Goal: Task Accomplishment & Management: Manage account settings

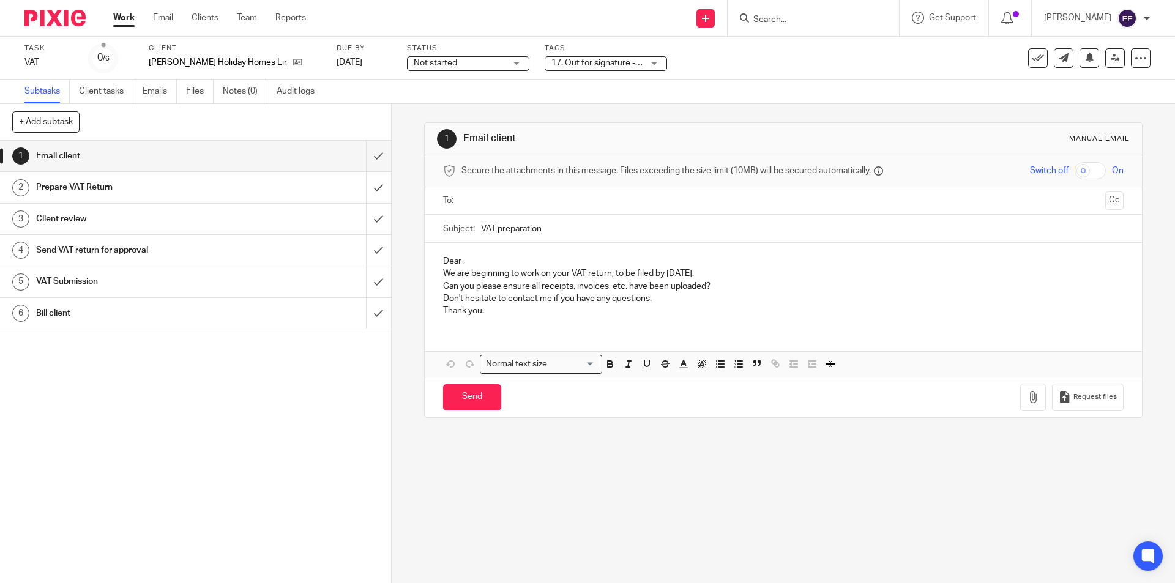
click at [117, 27] on div "Work Email Clients Team Reports Work Email Clients Team Reports Settings" at bounding box center [212, 18] width 223 height 36
click at [117, 21] on link "Work" at bounding box center [123, 18] width 21 height 12
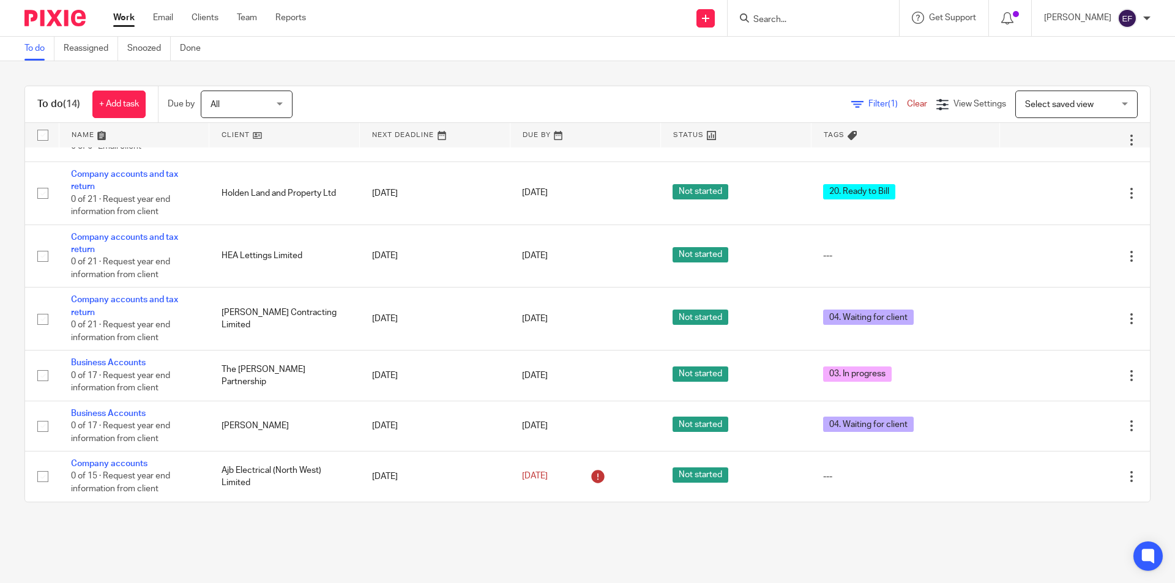
scroll to position [91, 0]
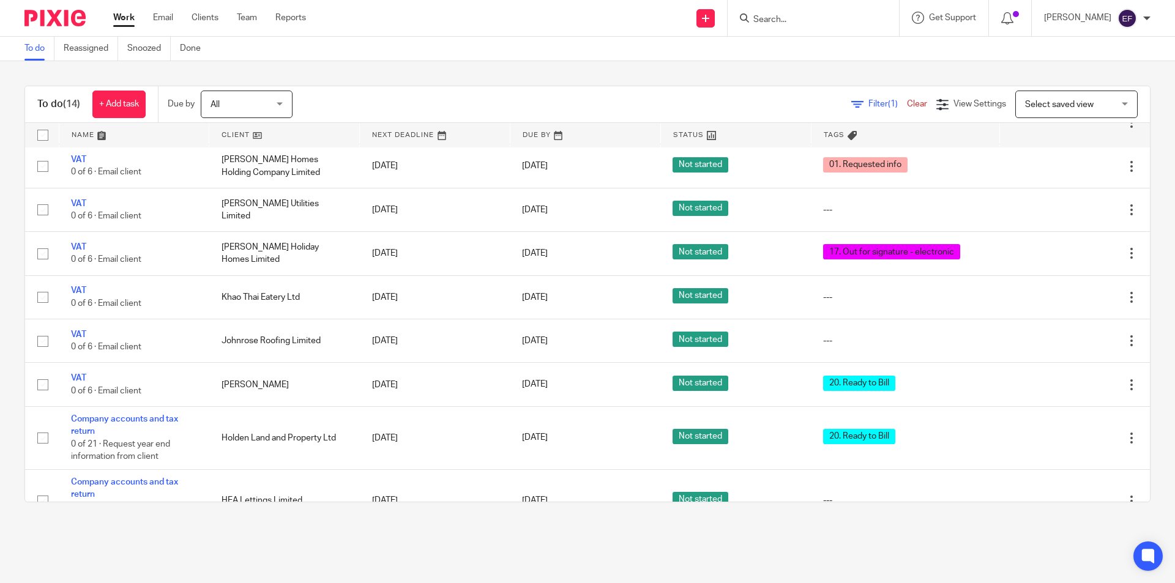
click at [852, 24] on input "Search" at bounding box center [807, 20] width 110 height 11
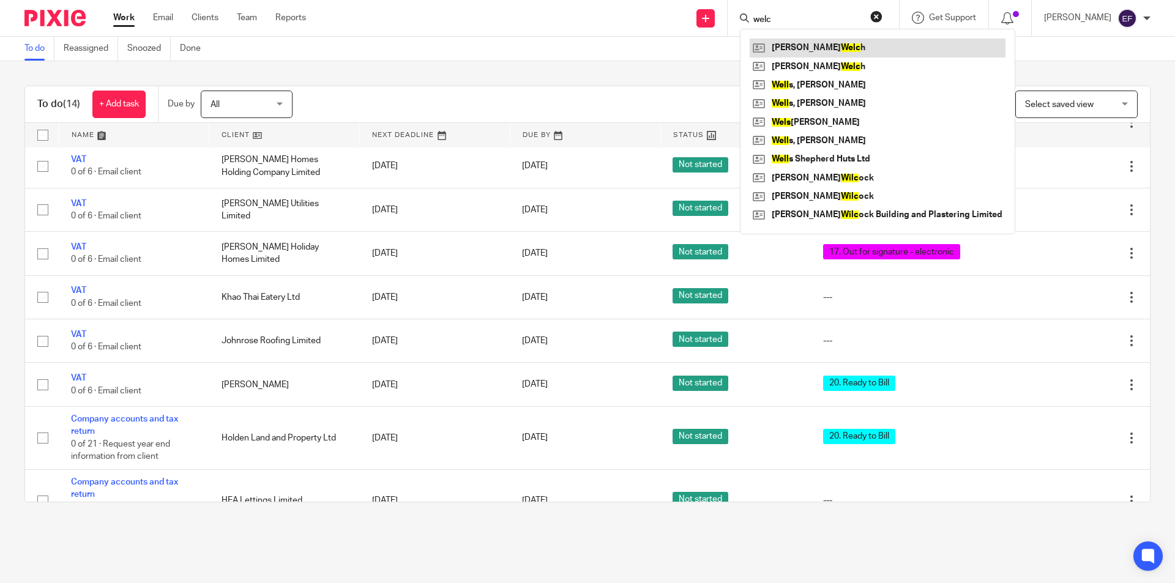
type input "welc"
click at [863, 51] on link at bounding box center [877, 48] width 256 height 18
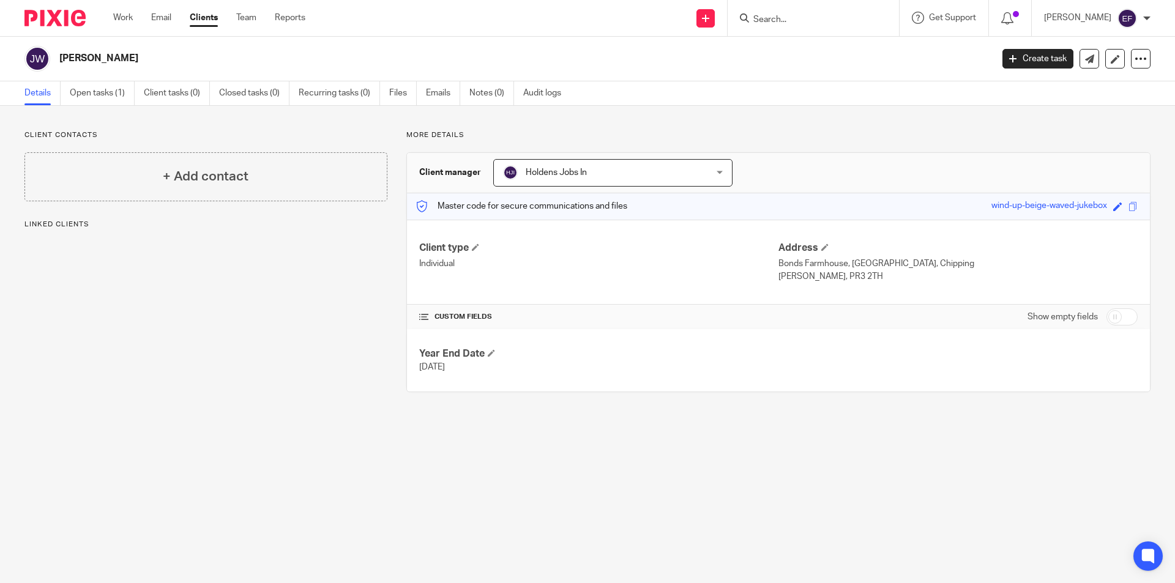
click at [68, 93] on ul "Details Open tasks (1) Client tasks (0) Closed tasks (0) Recurring tasks (0) Fi…" at bounding box center [301, 93] width 555 height 24
click at [74, 92] on link "Open tasks (1)" at bounding box center [102, 93] width 65 height 24
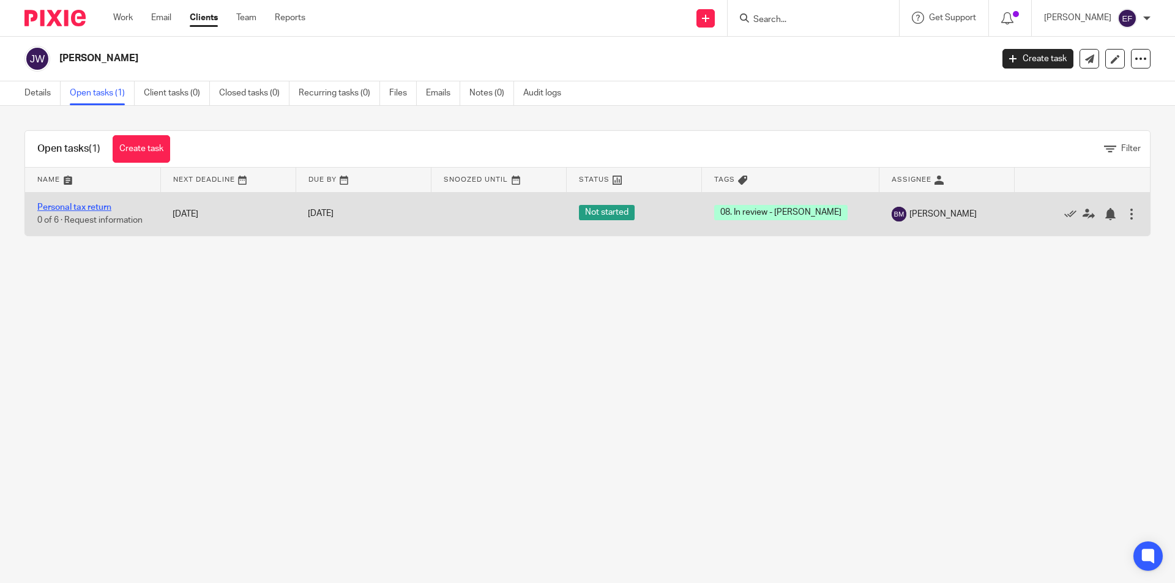
click at [101, 210] on link "Personal tax return" at bounding box center [74, 207] width 74 height 9
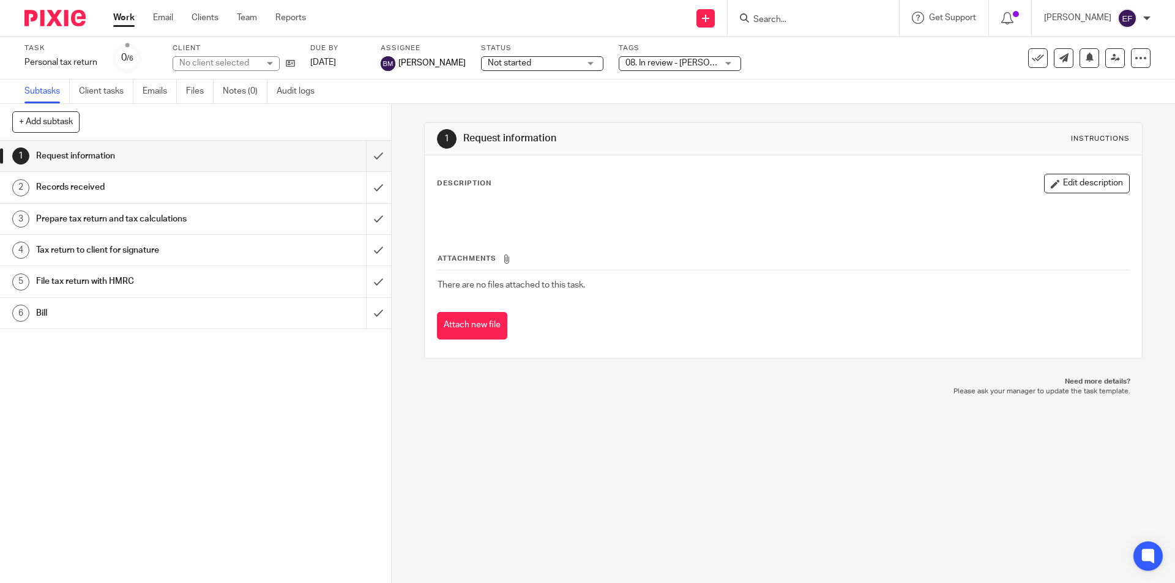
click at [641, 66] on span "08. In review - [PERSON_NAME]" at bounding box center [685, 63] width 121 height 9
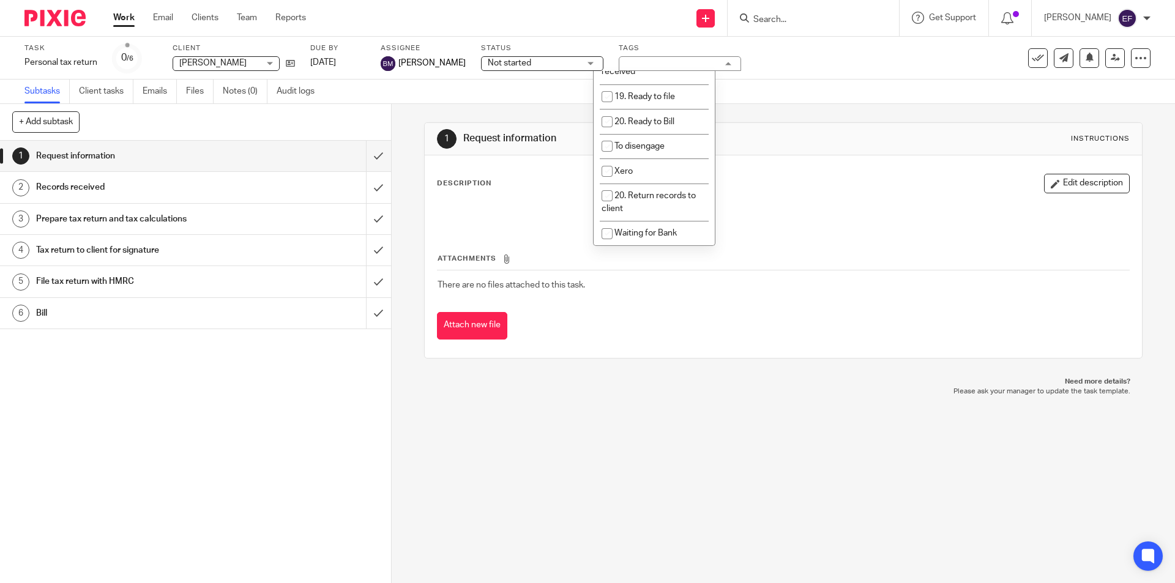
scroll to position [376, 0]
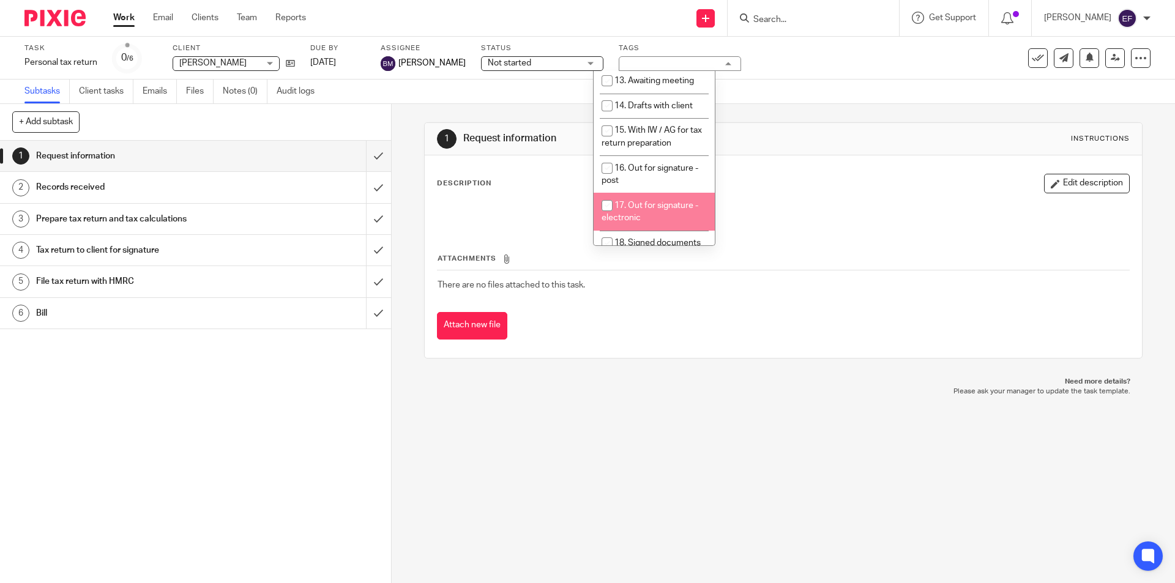
click at [659, 193] on li "17. Out for signature - electronic" at bounding box center [653, 211] width 121 height 37
checkbox input "true"
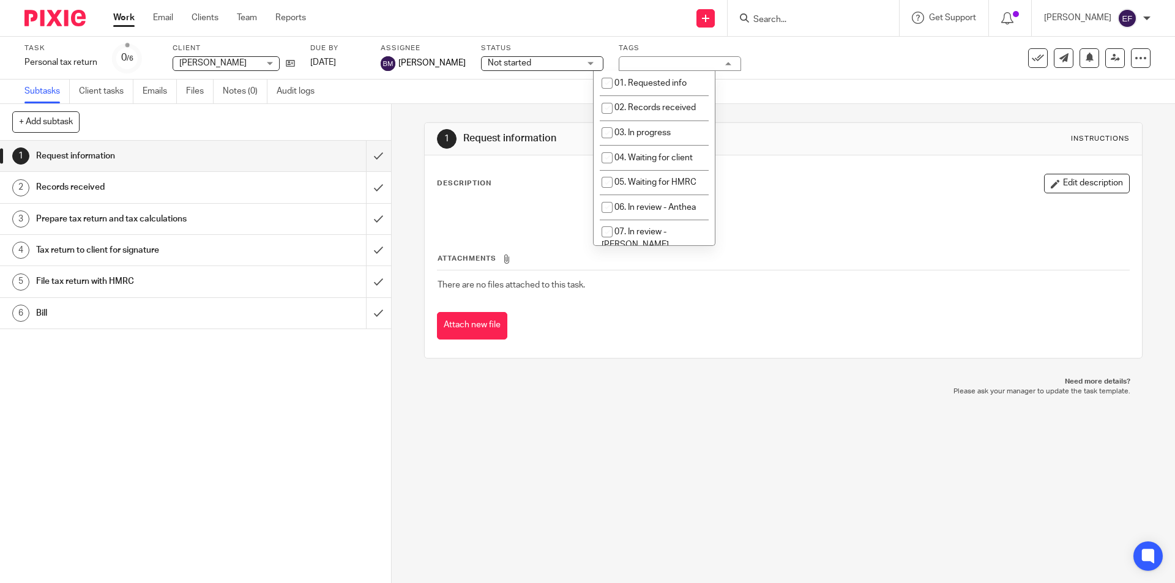
scroll to position [184, 0]
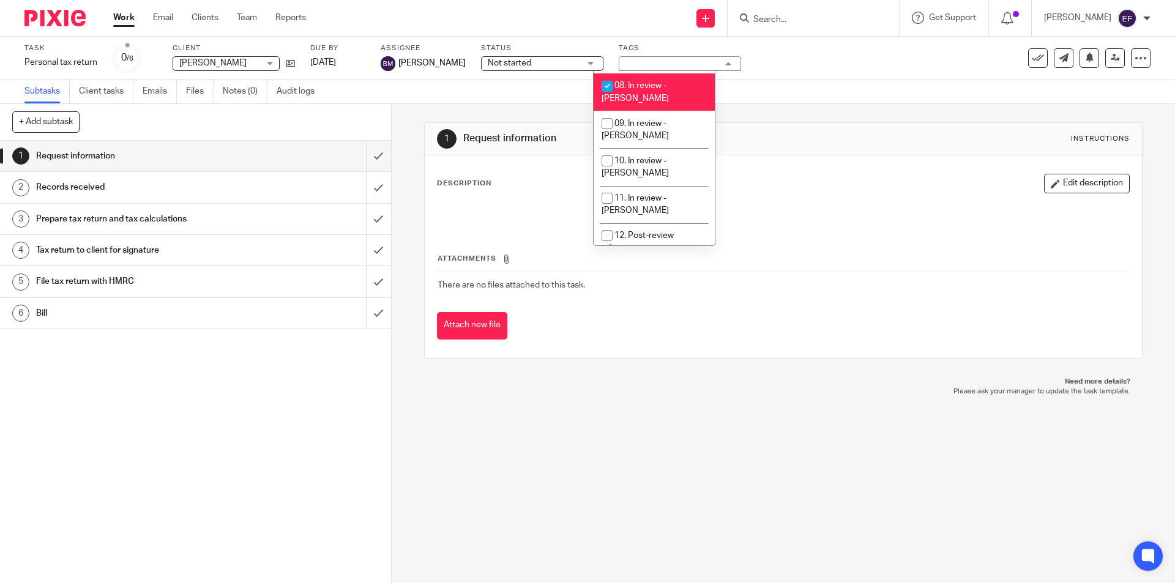
click at [656, 81] on span "08. In review - [PERSON_NAME]" at bounding box center [634, 91] width 67 height 21
checkbox input "false"
click at [533, 62] on span "Not started" at bounding box center [534, 63] width 92 height 13
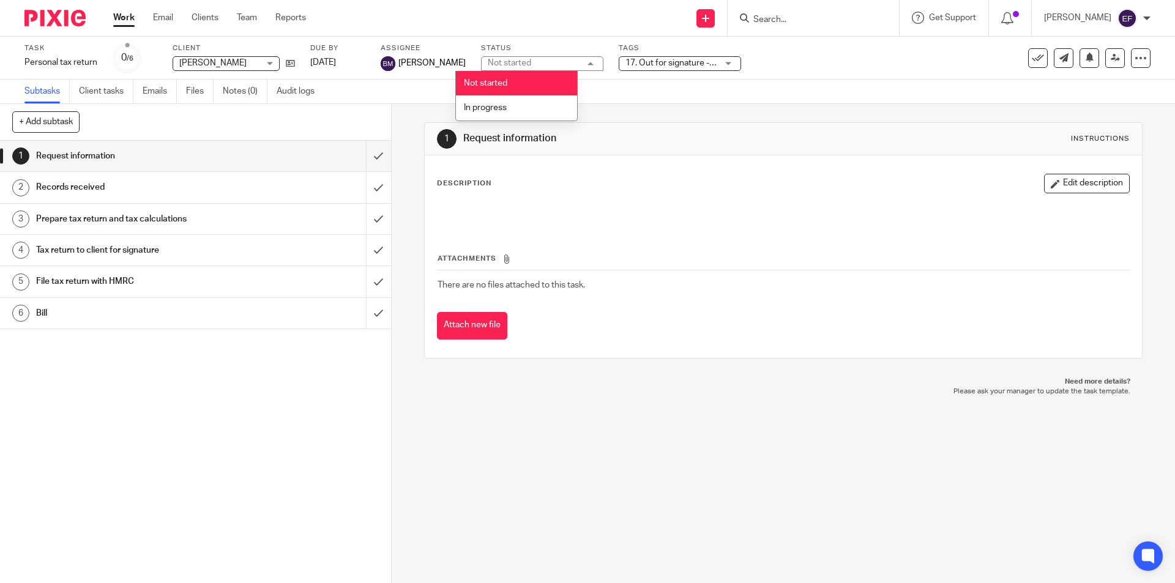
click at [264, 62] on div "Janina Welch Janina Welch" at bounding box center [226, 63] width 107 height 15
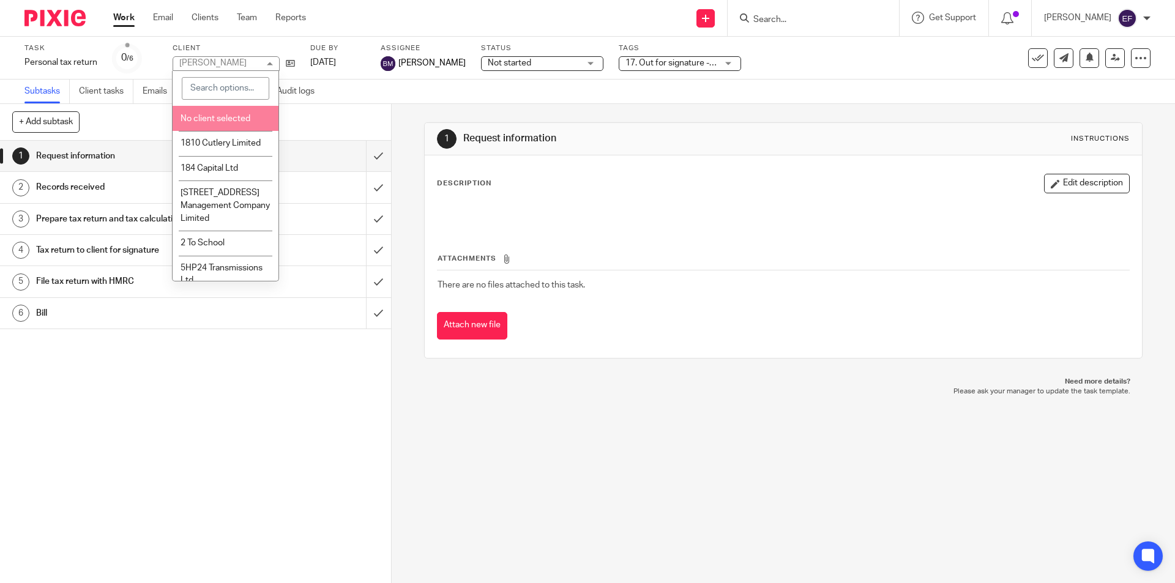
click at [725, 178] on div "Description Edit description" at bounding box center [783, 184] width 692 height 20
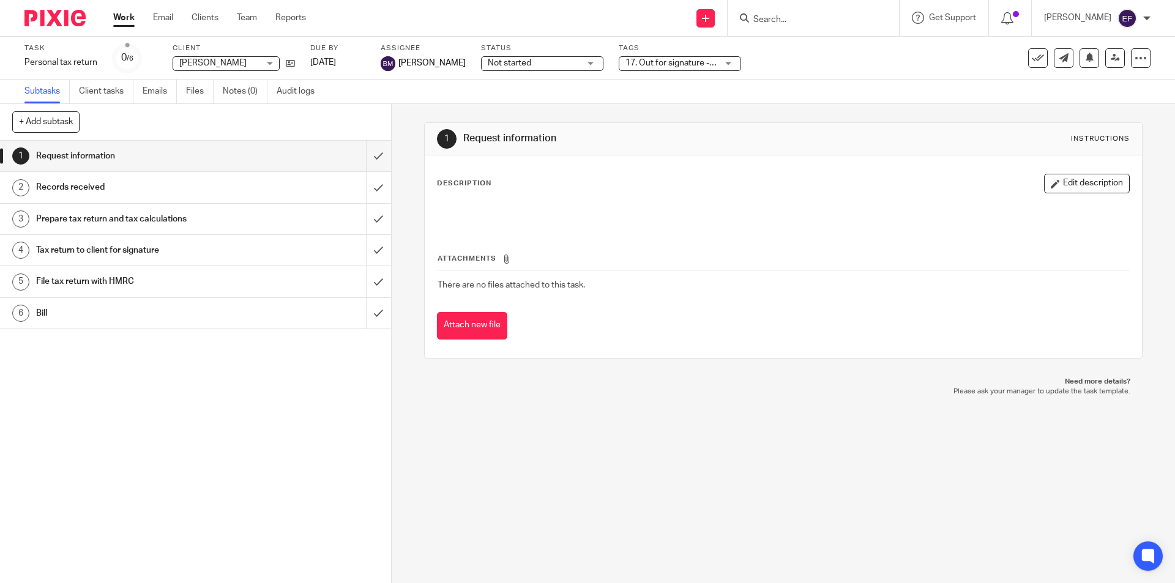
click at [420, 59] on span "[PERSON_NAME]" at bounding box center [431, 63] width 67 height 12
click at [1112, 56] on link at bounding box center [1115, 58] width 20 height 20
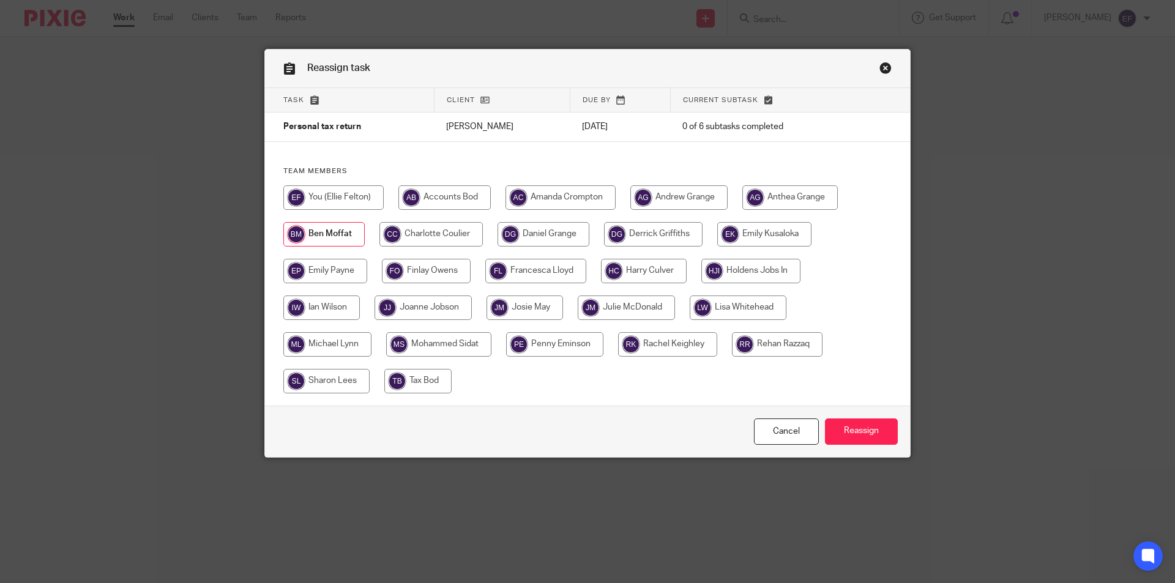
click at [363, 191] on input "radio" at bounding box center [333, 197] width 100 height 24
radio input "true"
click at [846, 440] on input "Reassign" at bounding box center [861, 431] width 73 height 26
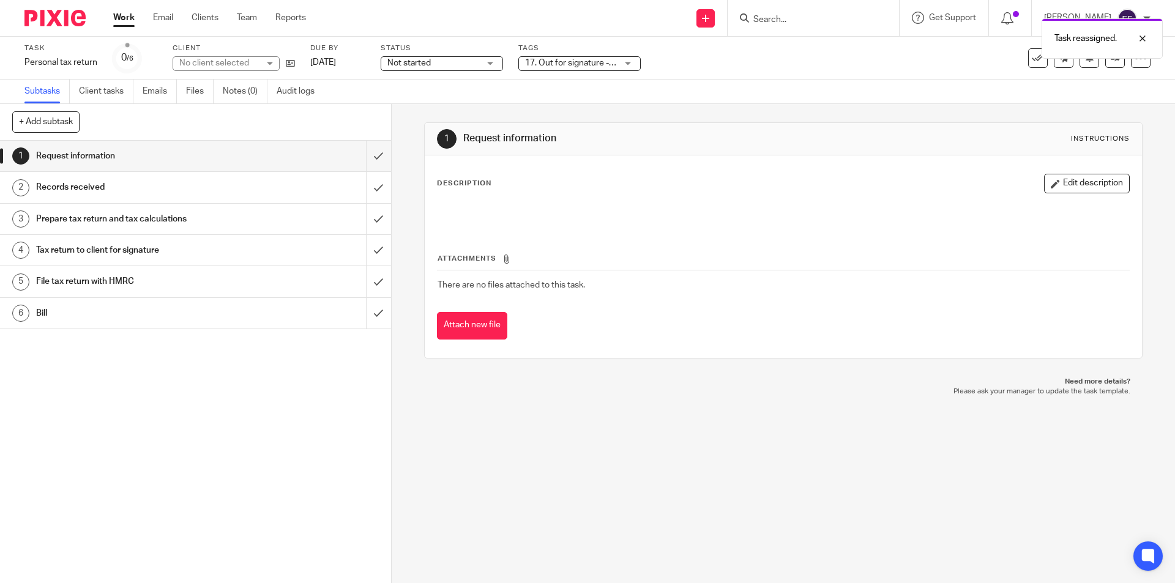
click at [905, 33] on div "Task reassigned." at bounding box center [874, 35] width 575 height 46
click at [885, 18] on div "Task reassigned." at bounding box center [874, 35] width 575 height 46
click at [847, 21] on div "Task reassigned." at bounding box center [874, 35] width 575 height 46
click at [814, 20] on div "Task reassigned." at bounding box center [874, 35] width 575 height 46
drag, startPoint x: 789, startPoint y: 21, endPoint x: 786, endPoint y: 13, distance: 9.3
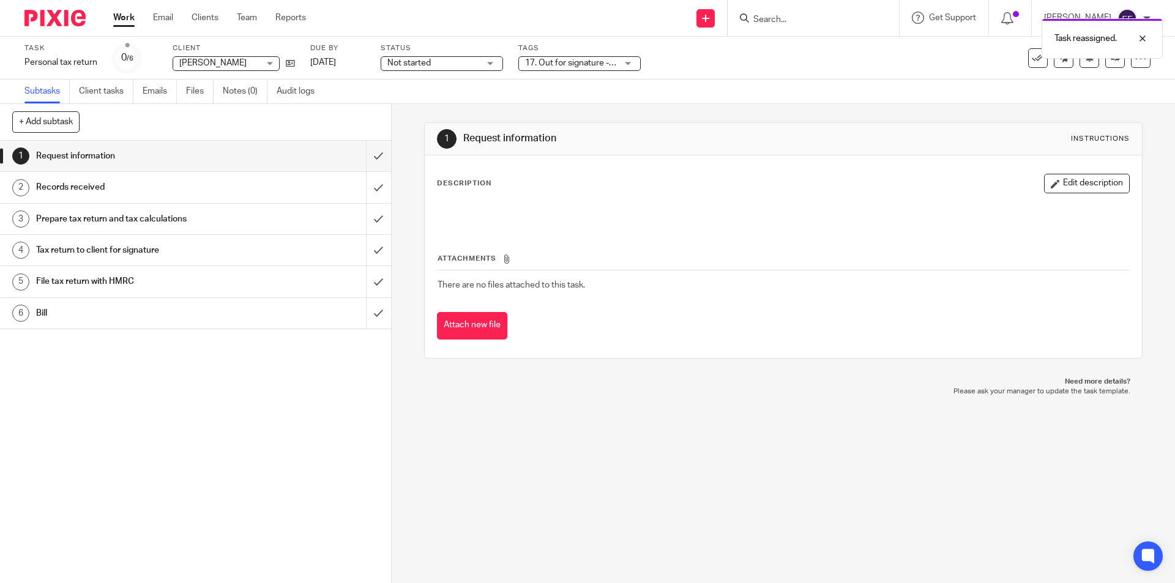
click at [789, 21] on div "Task reassigned." at bounding box center [874, 35] width 575 height 46
click at [790, 21] on div "Task reassigned." at bounding box center [874, 35] width 575 height 46
click at [790, 24] on input "Search" at bounding box center [807, 20] width 110 height 11
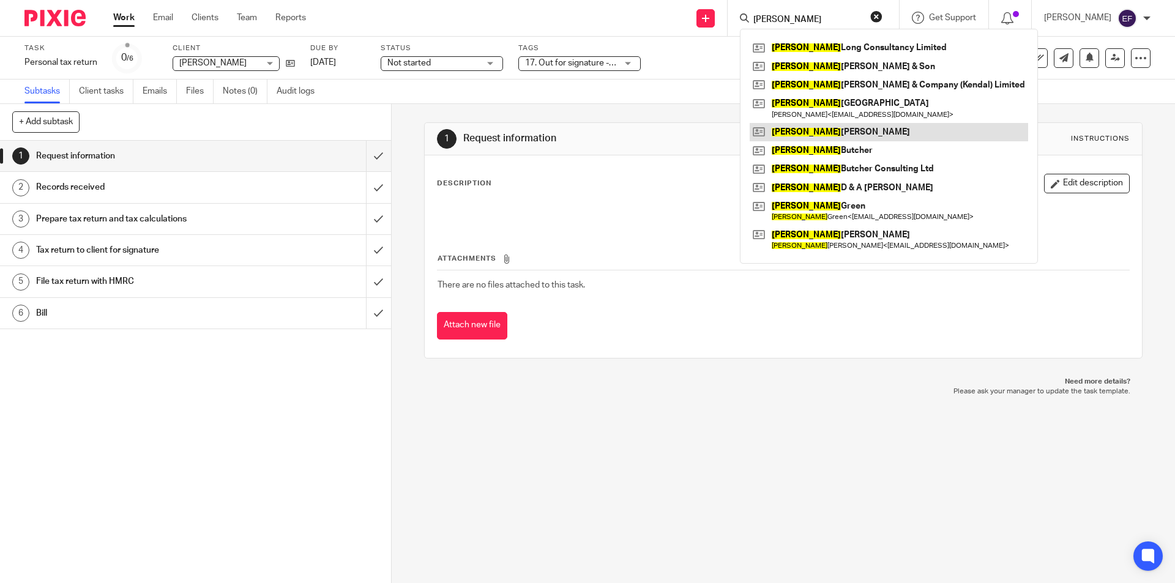
type input "johnn"
click at [842, 127] on link at bounding box center [888, 132] width 278 height 18
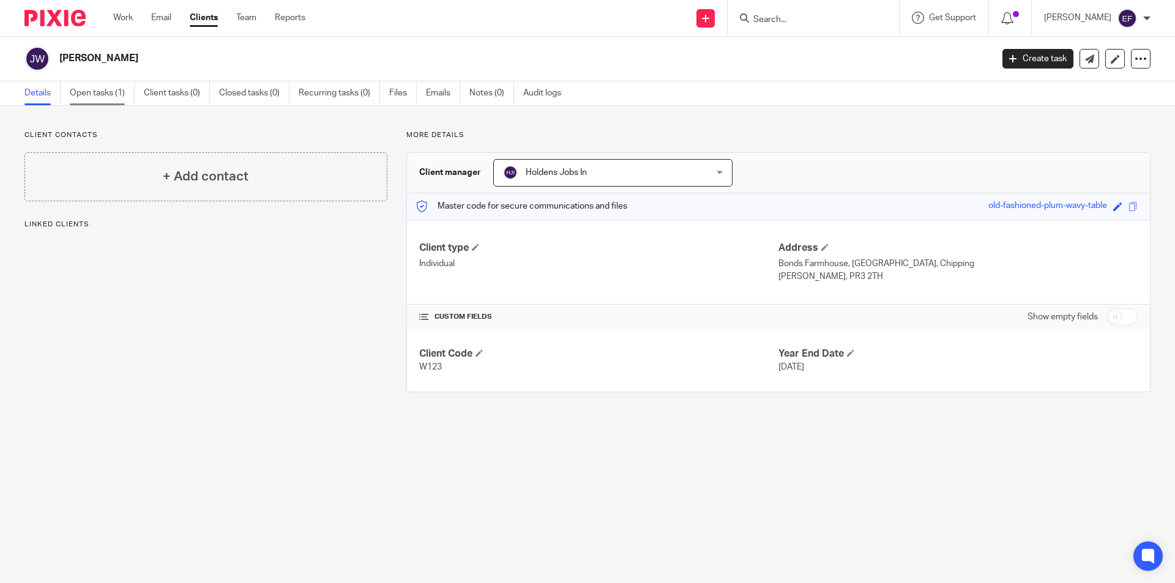
click at [127, 92] on link "Open tasks (1)" at bounding box center [102, 93] width 65 height 24
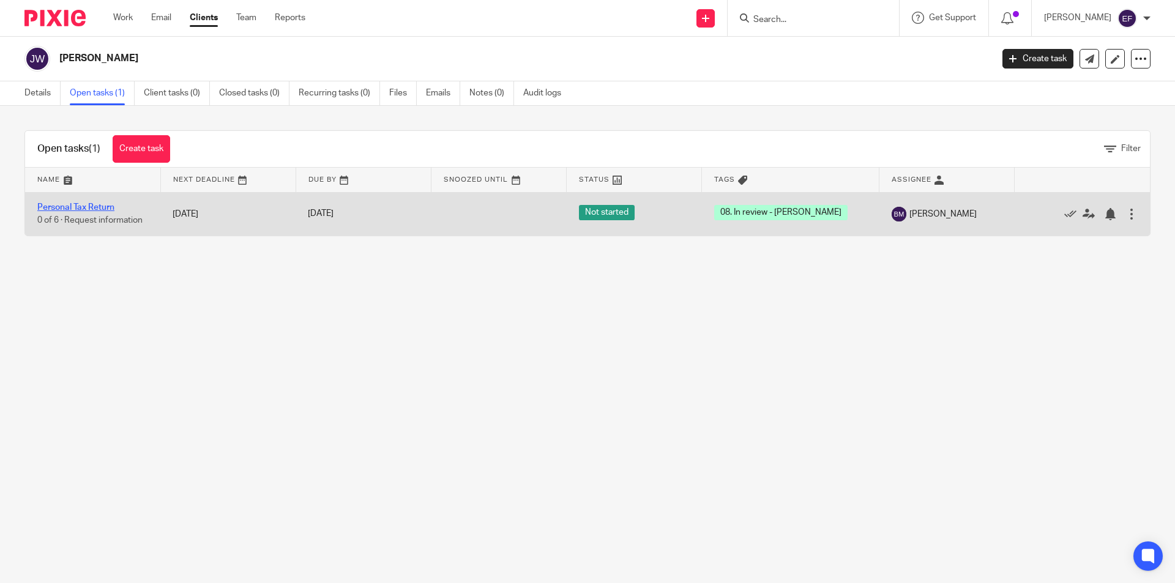
click at [97, 206] on link "Personal Tax Return" at bounding box center [75, 207] width 77 height 9
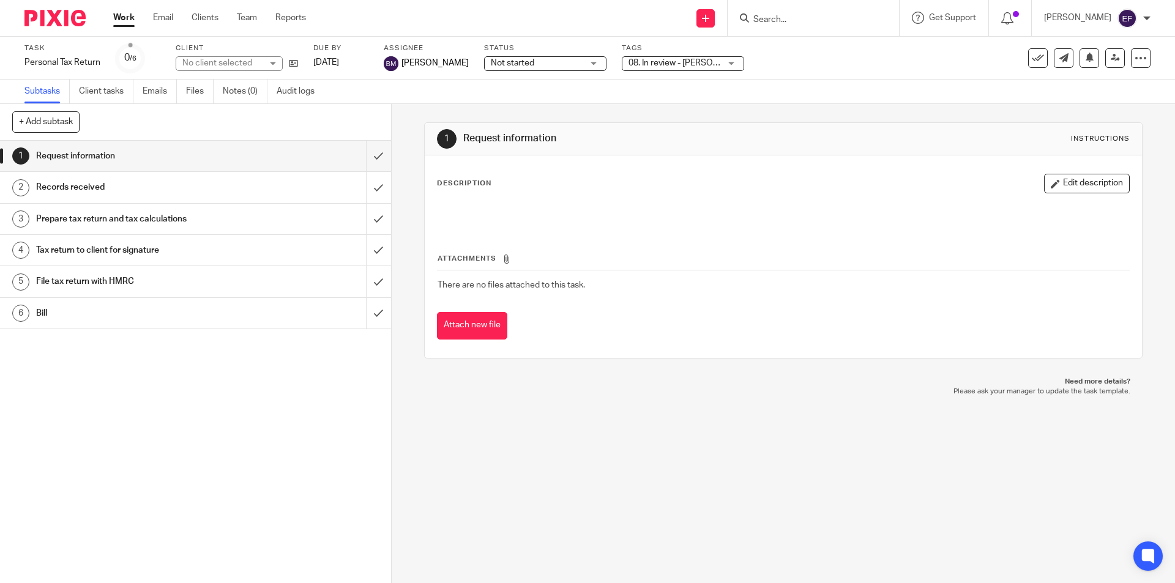
click at [685, 64] on span "08. In review - Ben" at bounding box center [674, 63] width 92 height 13
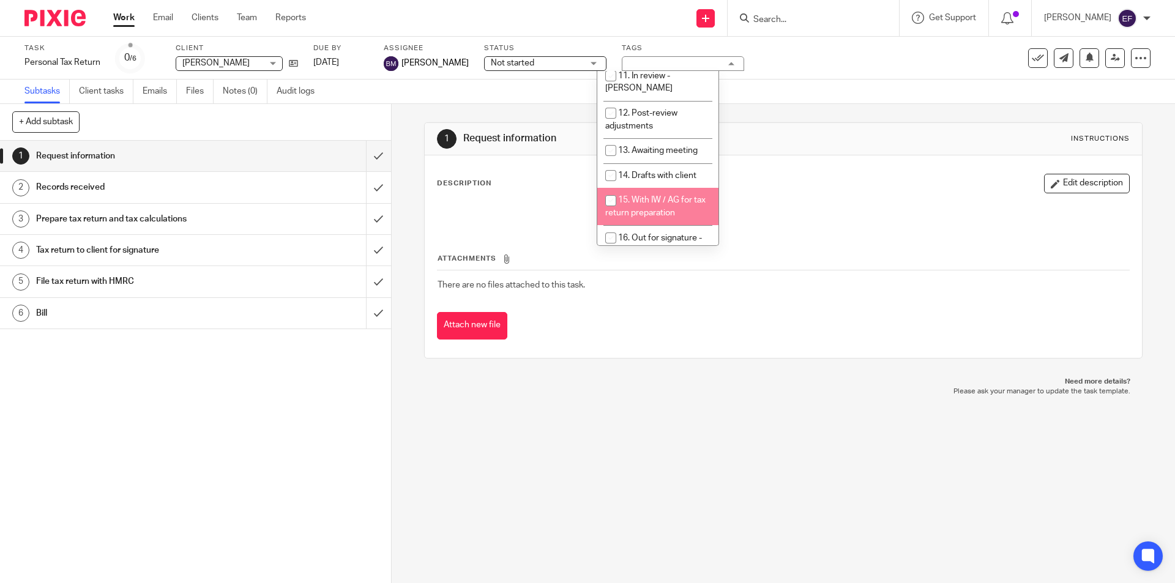
scroll to position [184, 0]
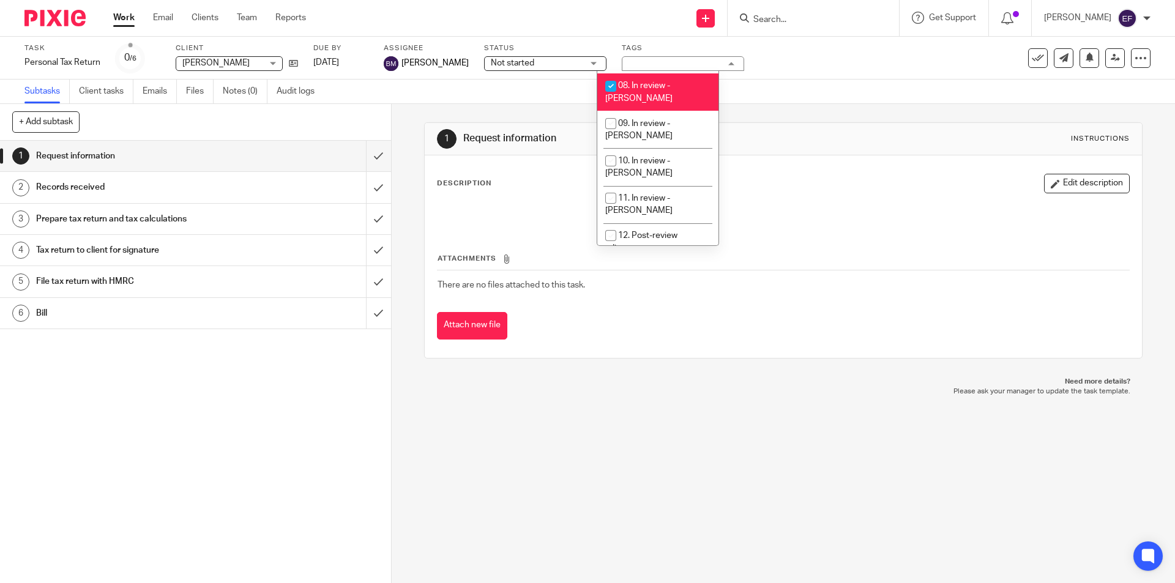
click at [659, 81] on span "08. In review - [PERSON_NAME]" at bounding box center [638, 91] width 67 height 21
checkbox input "false"
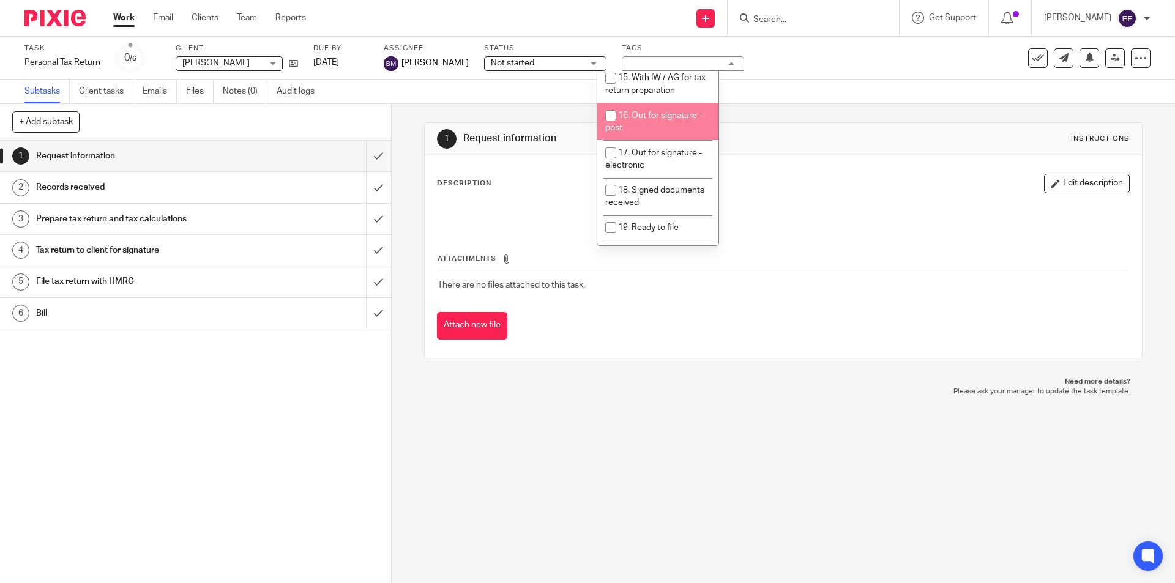
scroll to position [367, 0]
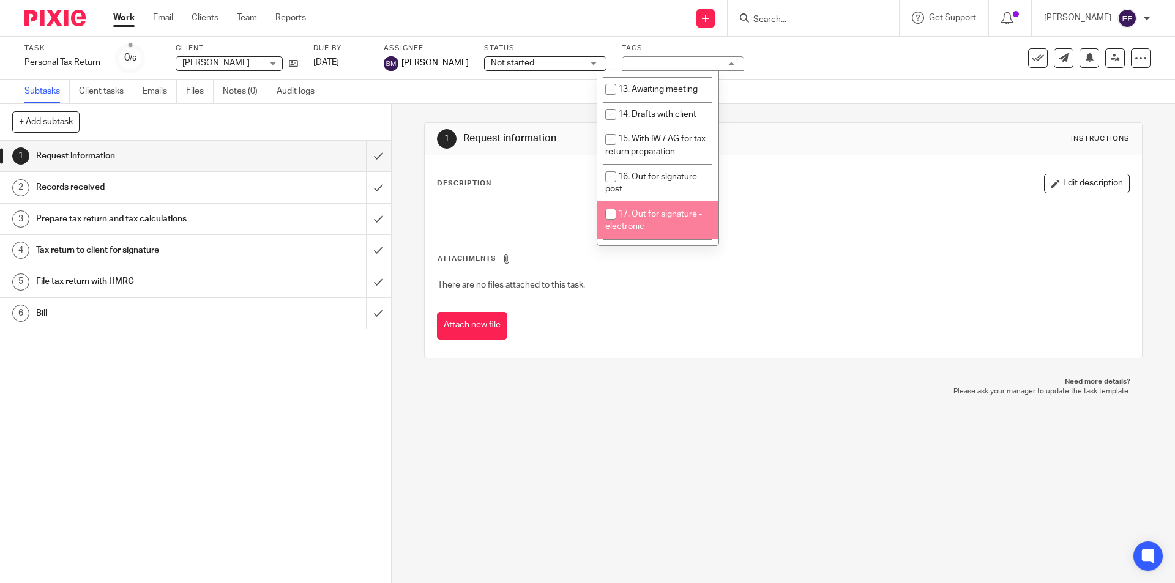
click at [692, 210] on span "17. Out for signature - electronic" at bounding box center [653, 220] width 97 height 21
checkbox input "true"
click at [779, 116] on div "1 Request information Instructions Description Edit description Attachments The…" at bounding box center [783, 240] width 718 height 273
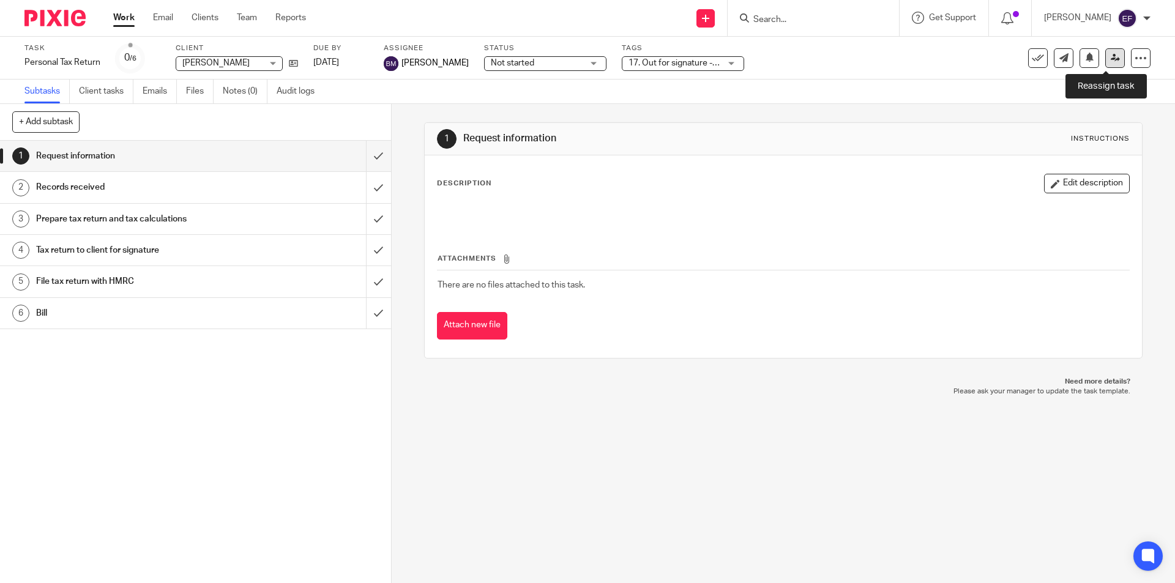
click at [1110, 65] on link at bounding box center [1115, 58] width 20 height 20
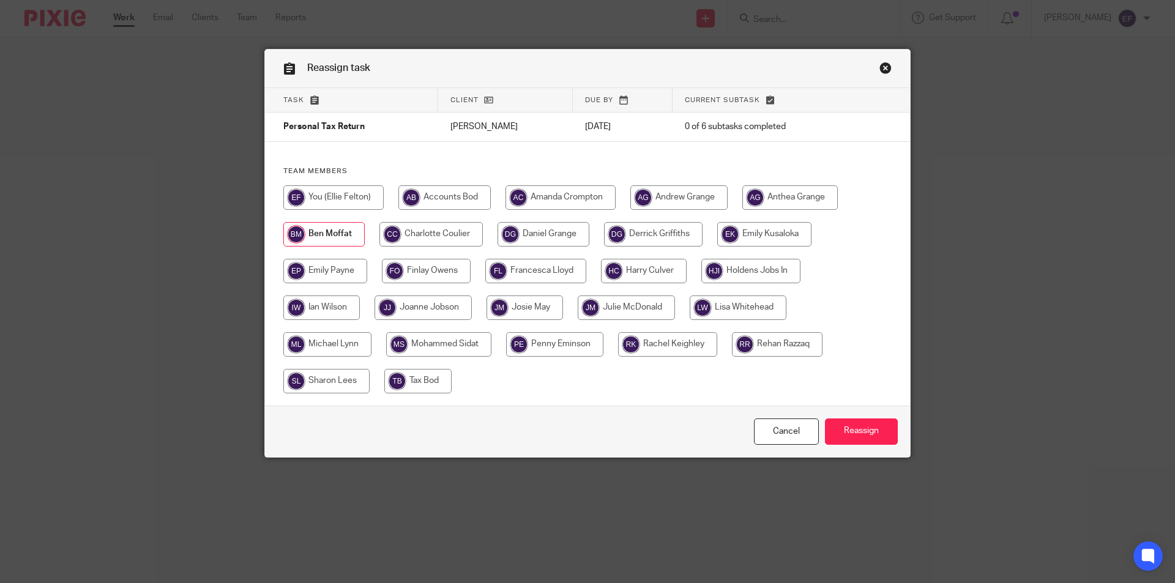
click at [287, 177] on div "Team members" at bounding box center [587, 285] width 645 height 239
click at [298, 201] on input "radio" at bounding box center [333, 197] width 100 height 24
radio input "true"
click at [875, 432] on input "Reassign" at bounding box center [861, 431] width 73 height 26
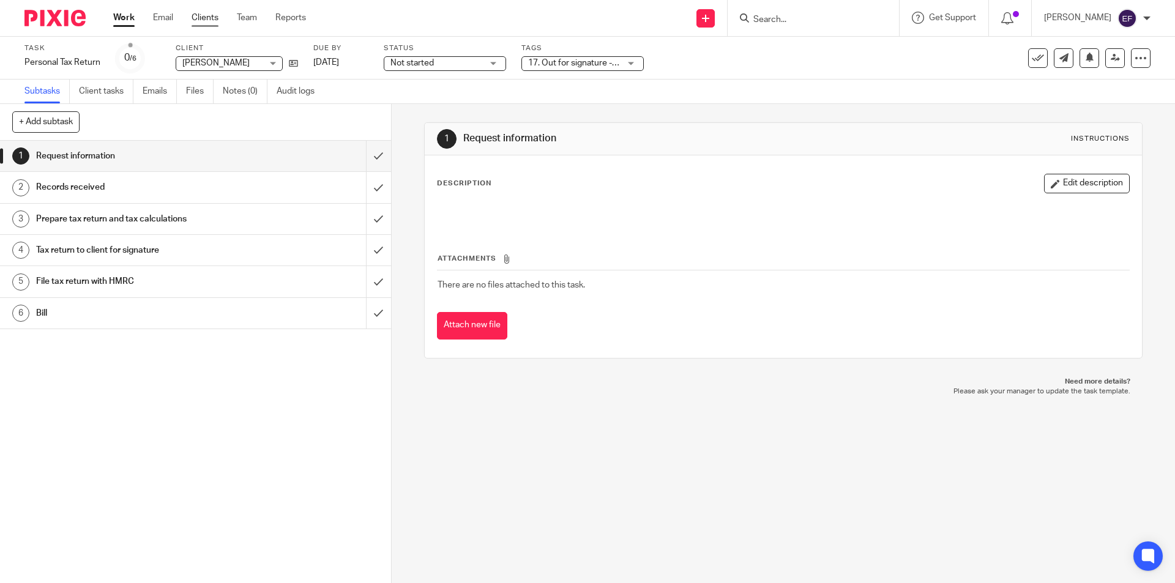
click at [209, 17] on link "Clients" at bounding box center [204, 18] width 27 height 12
